Goal: Information Seeking & Learning: Learn about a topic

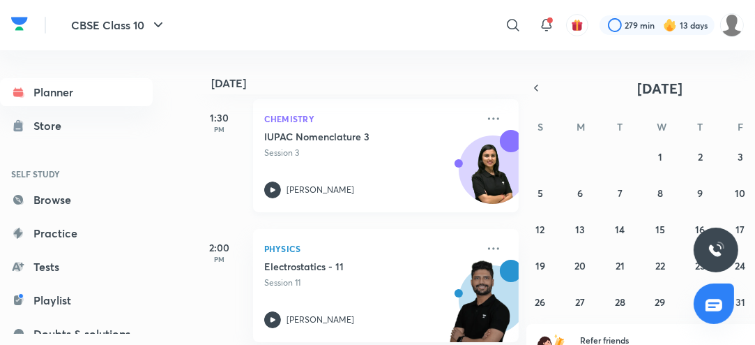
scroll to position [84, 0]
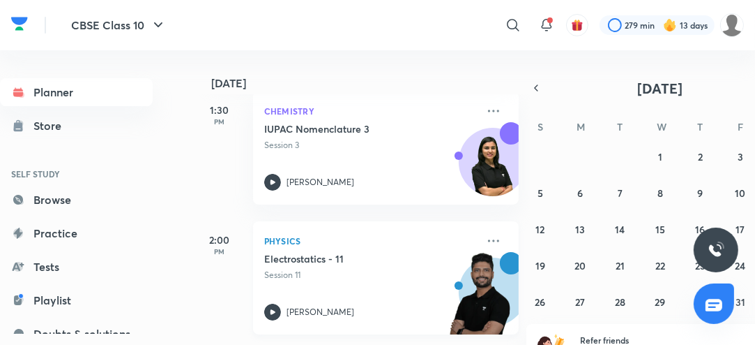
click at [272, 310] on icon at bounding box center [273, 311] width 5 height 5
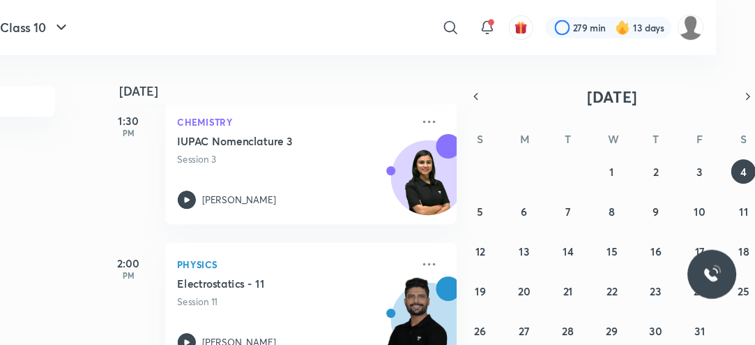
scroll to position [0, 34]
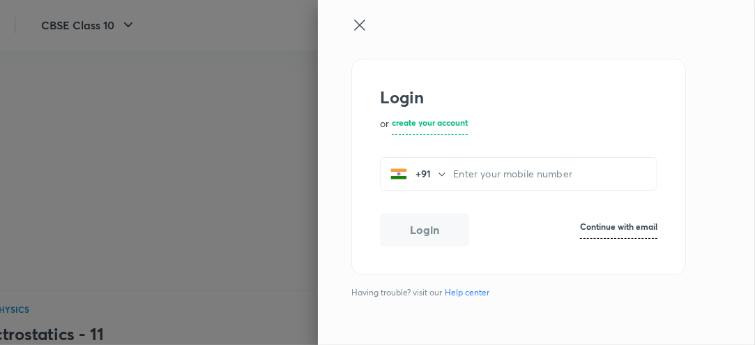
scroll to position [134, 30]
